Goal: Information Seeking & Learning: Learn about a topic

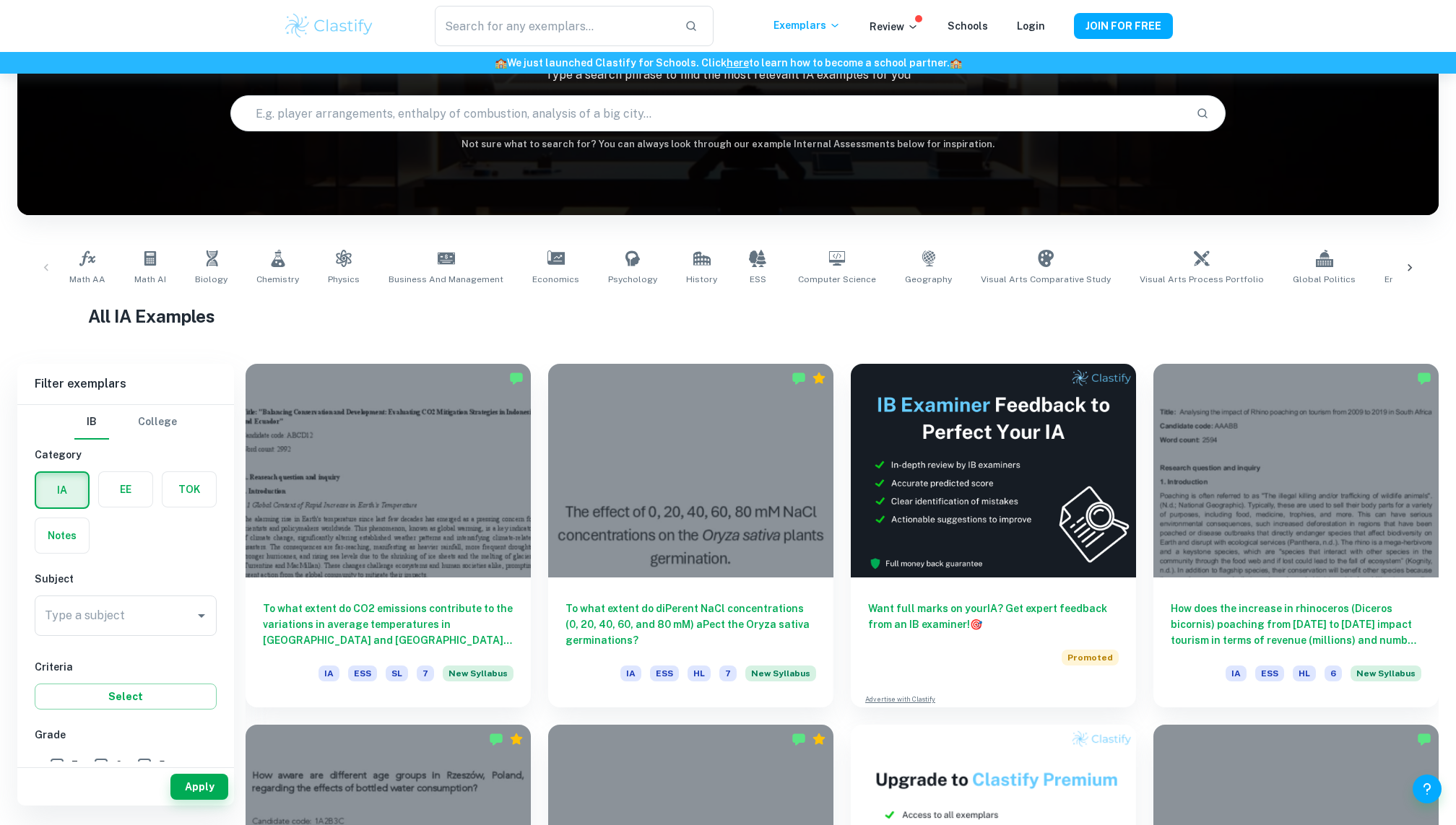
scroll to position [128, 0]
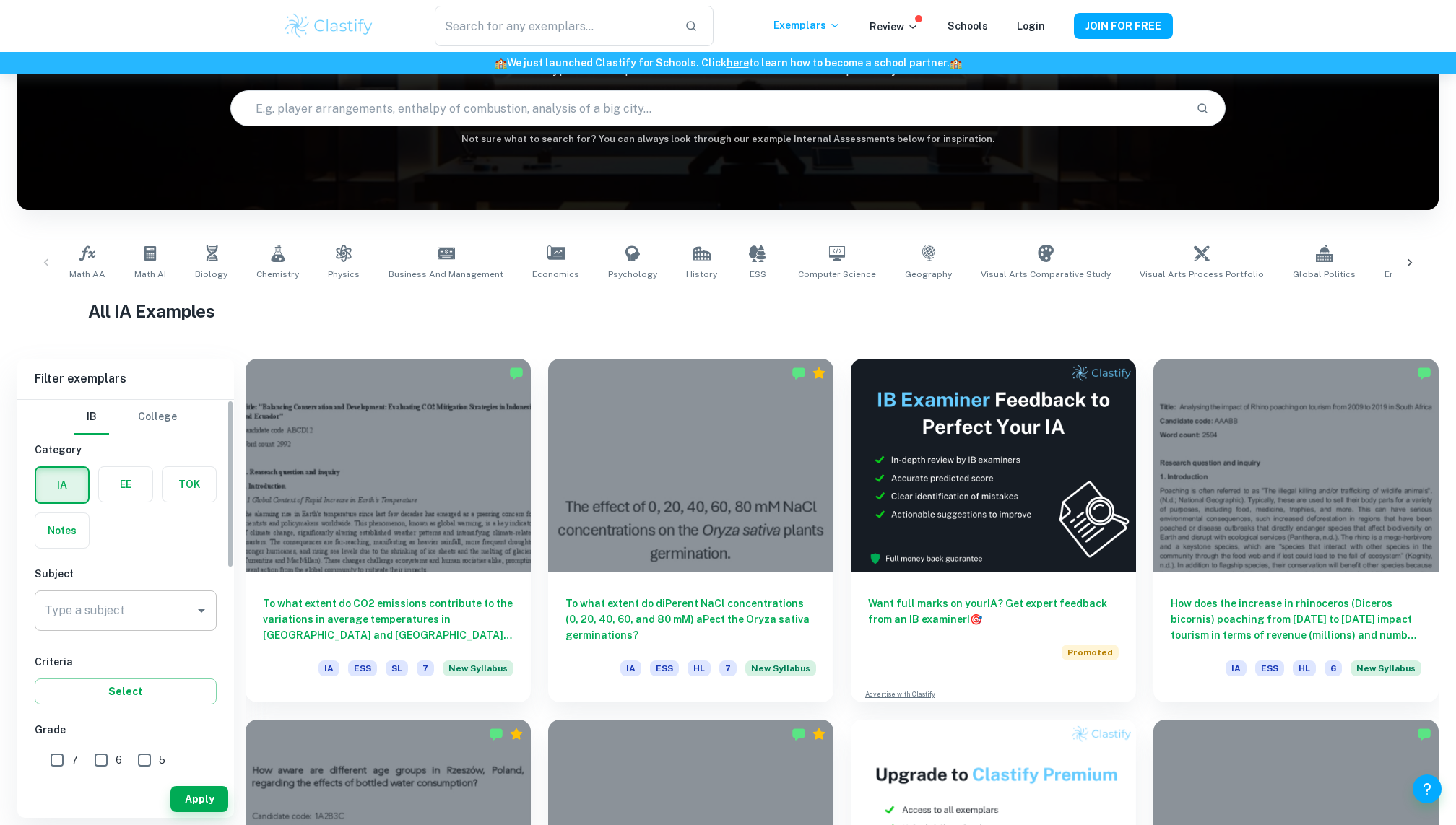
click at [134, 607] on input "Type a subject" at bounding box center [114, 610] width 147 height 28
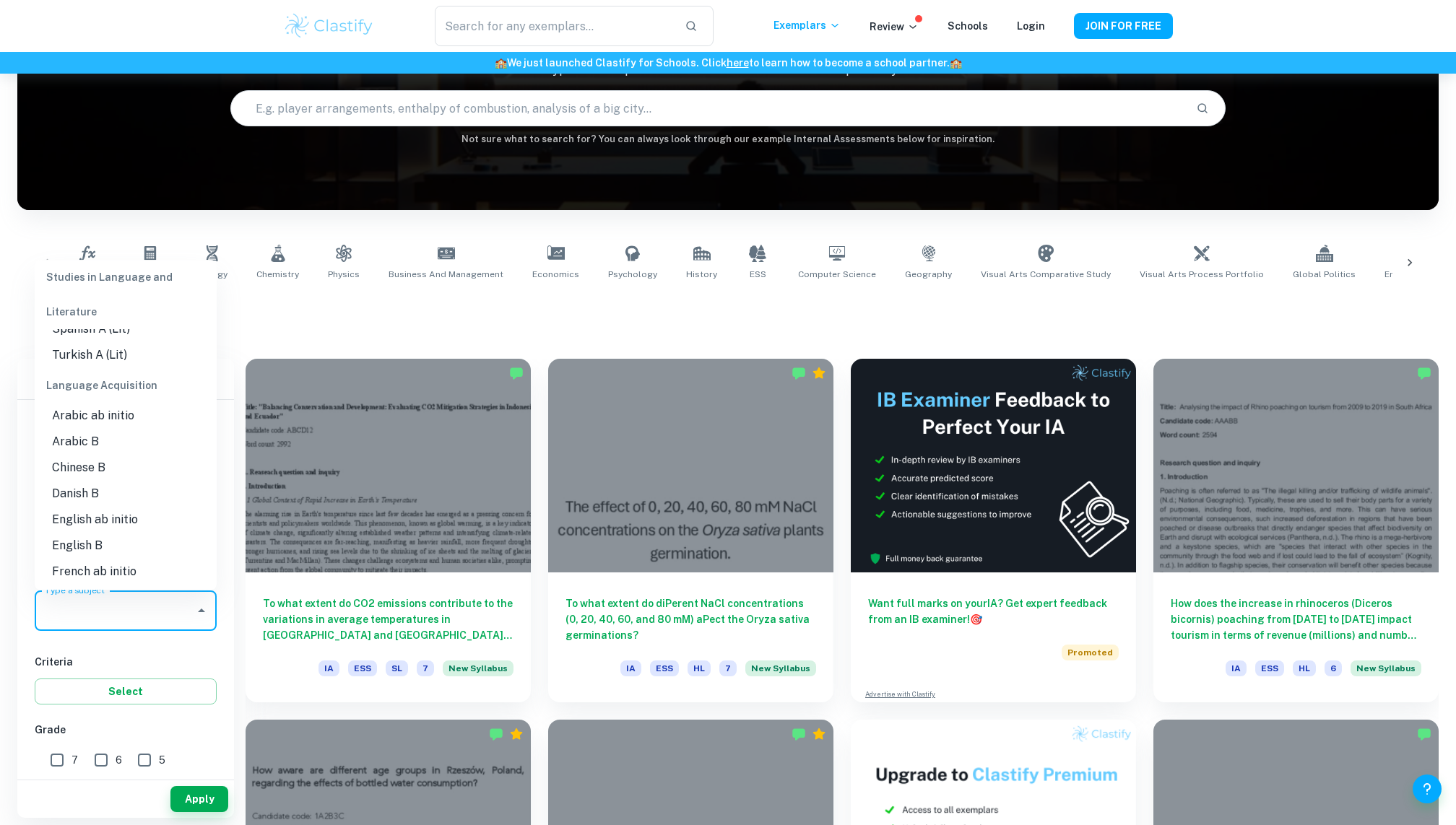
scroll to position [713, 0]
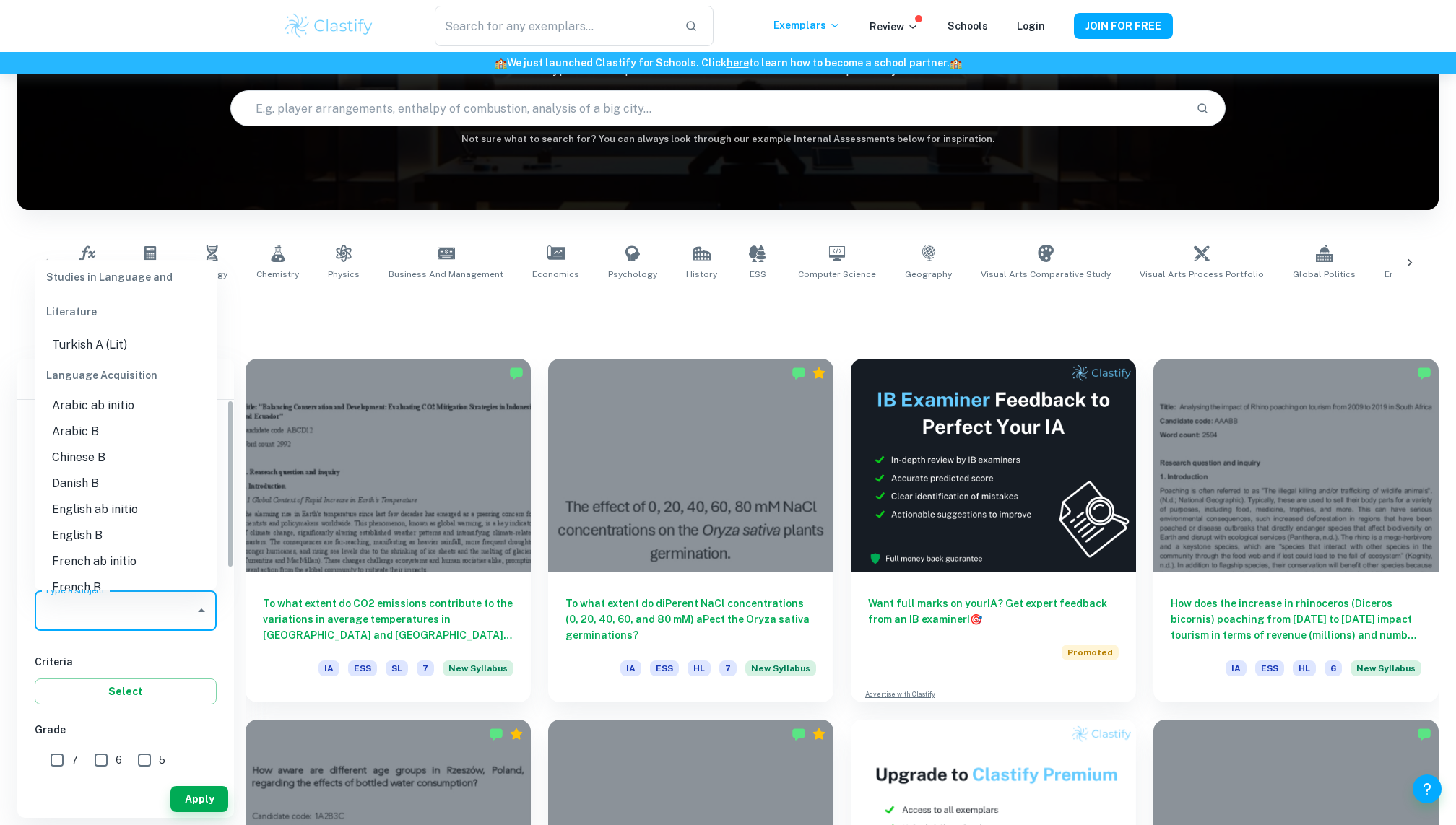
click at [124, 658] on h6 "Criteria" at bounding box center [125, 662] width 182 height 16
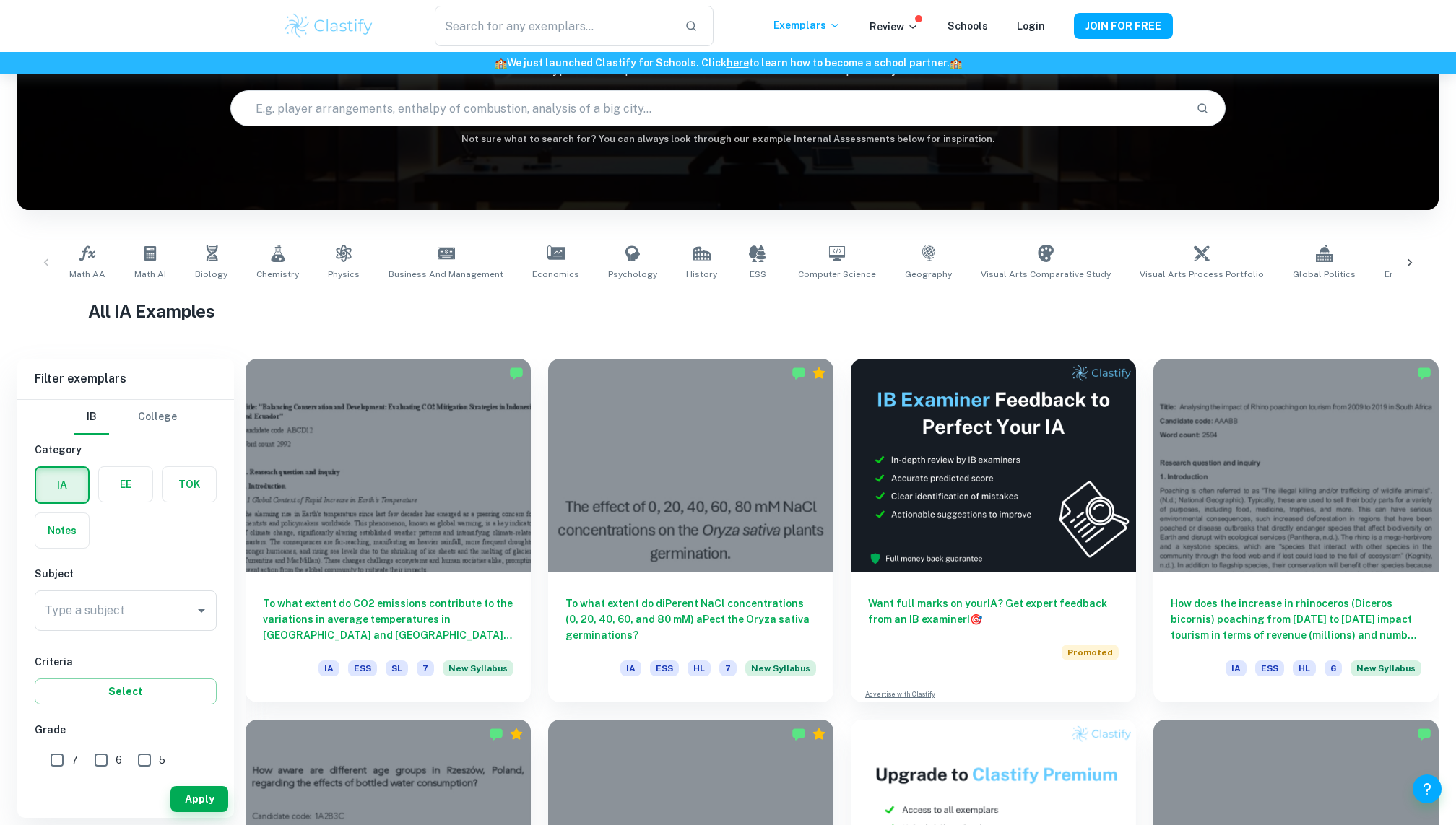
click at [45, 495] on label "button" at bounding box center [62, 485] width 52 height 34
click at [0, 0] on input "radio" at bounding box center [0, 0] width 0 height 0
click at [112, 626] on div "Type a subject" at bounding box center [125, 611] width 182 height 40
click at [129, 711] on li "Math AA" at bounding box center [125, 709] width 182 height 26
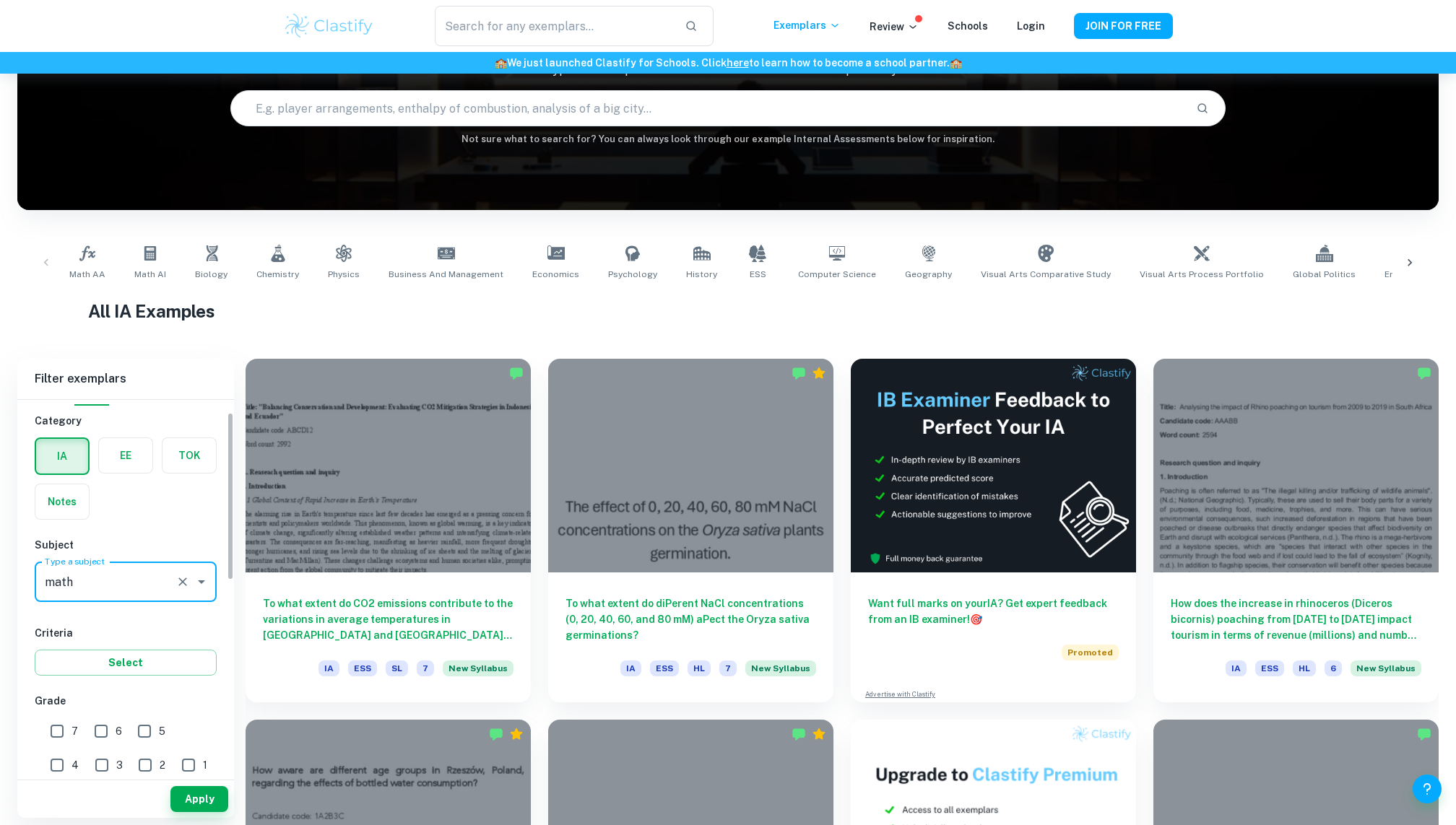
type input "Math AA"
click at [120, 686] on div "IB College Category IA EE TOK Notes Subject Type a subject Math AA Type a subje…" at bounding box center [125, 788] width 216 height 835
click at [193, 797] on button "Apply" at bounding box center [199, 799] width 57 height 26
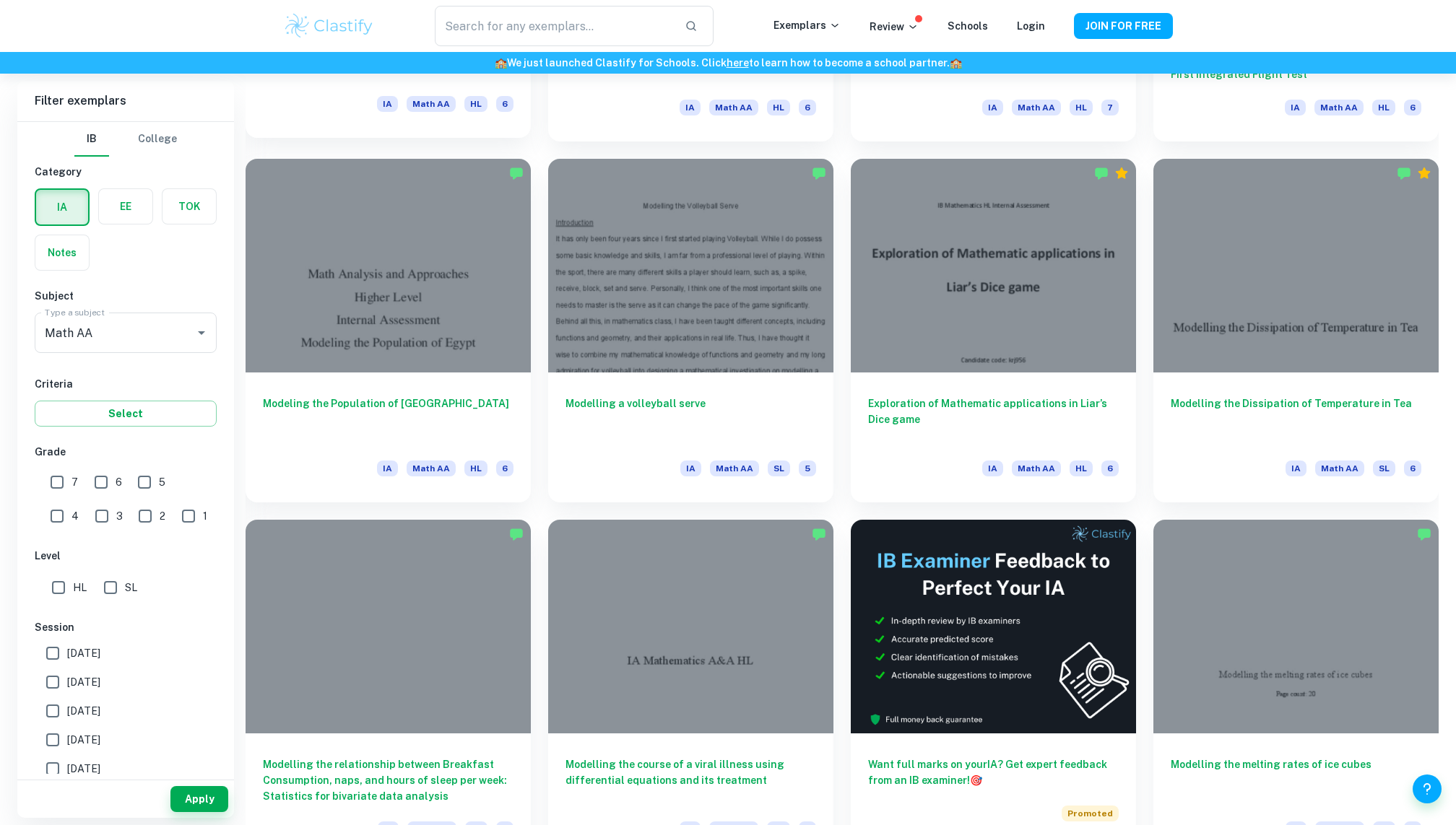
scroll to position [2915, 0]
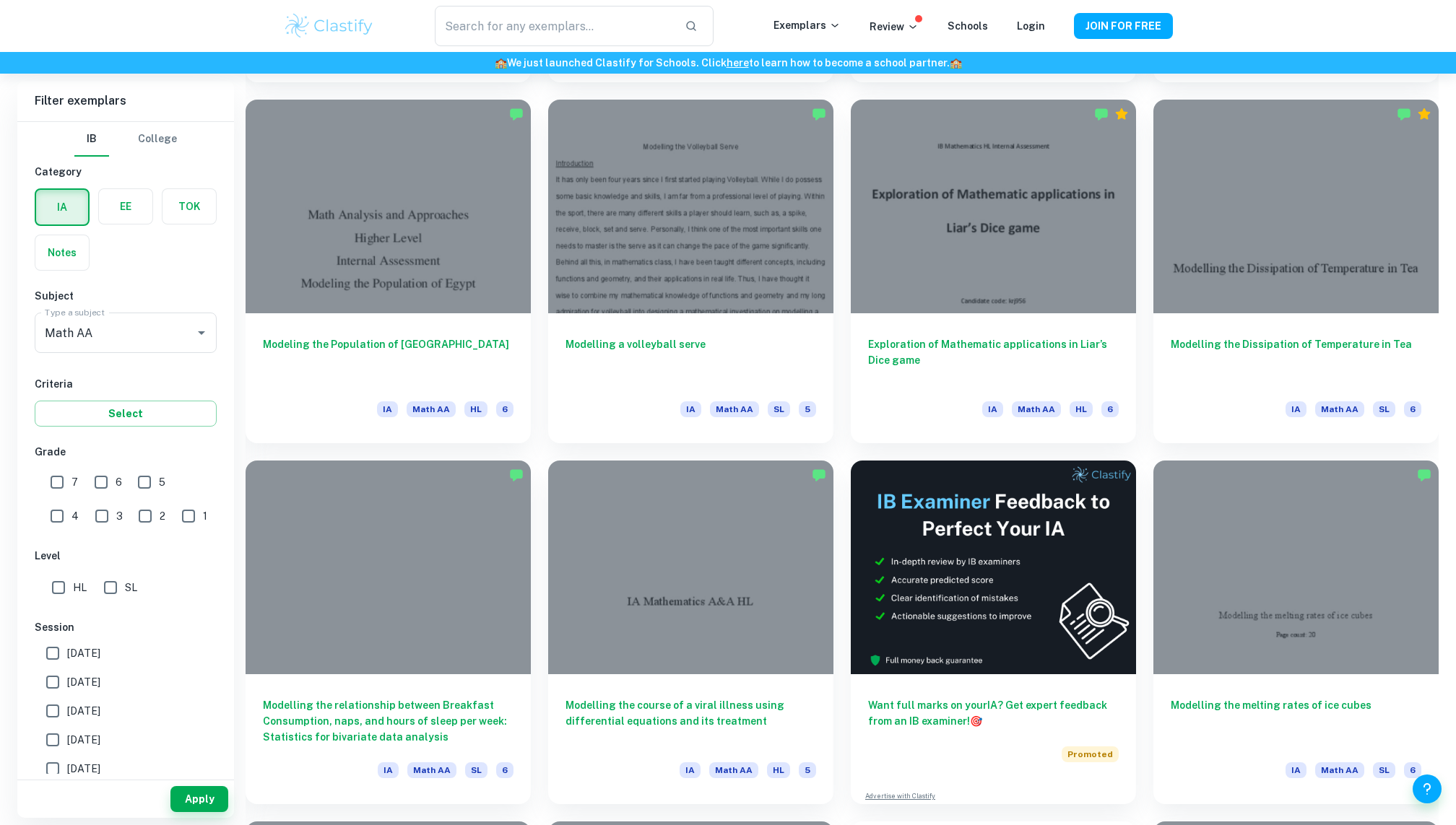
click at [58, 476] on input "7" at bounding box center [57, 482] width 29 height 29
checkbox input "true"
click at [197, 809] on button "Apply" at bounding box center [199, 799] width 57 height 26
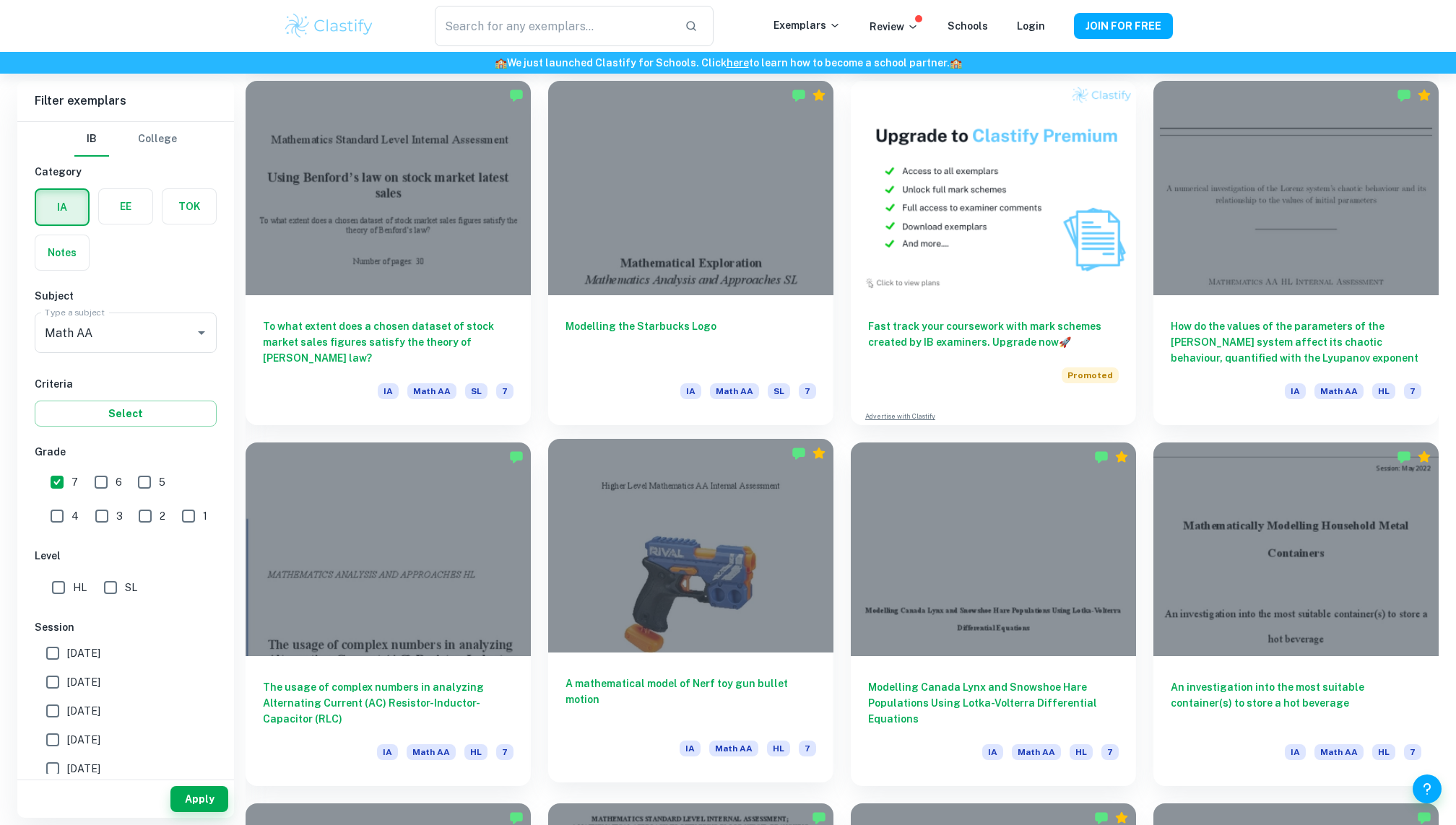
scroll to position [706, 0]
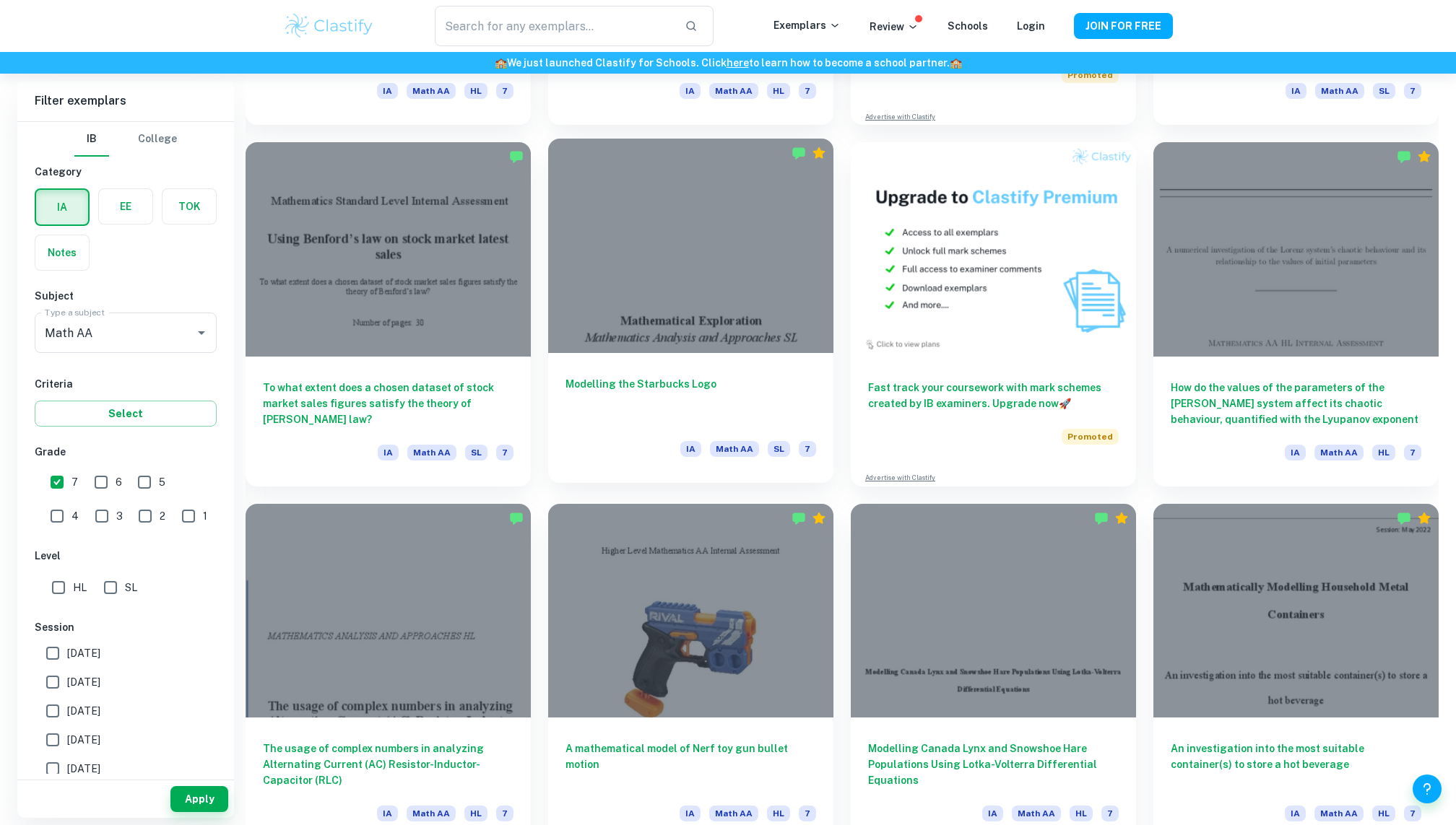
click at [749, 304] on div at bounding box center [691, 245] width 285 height 214
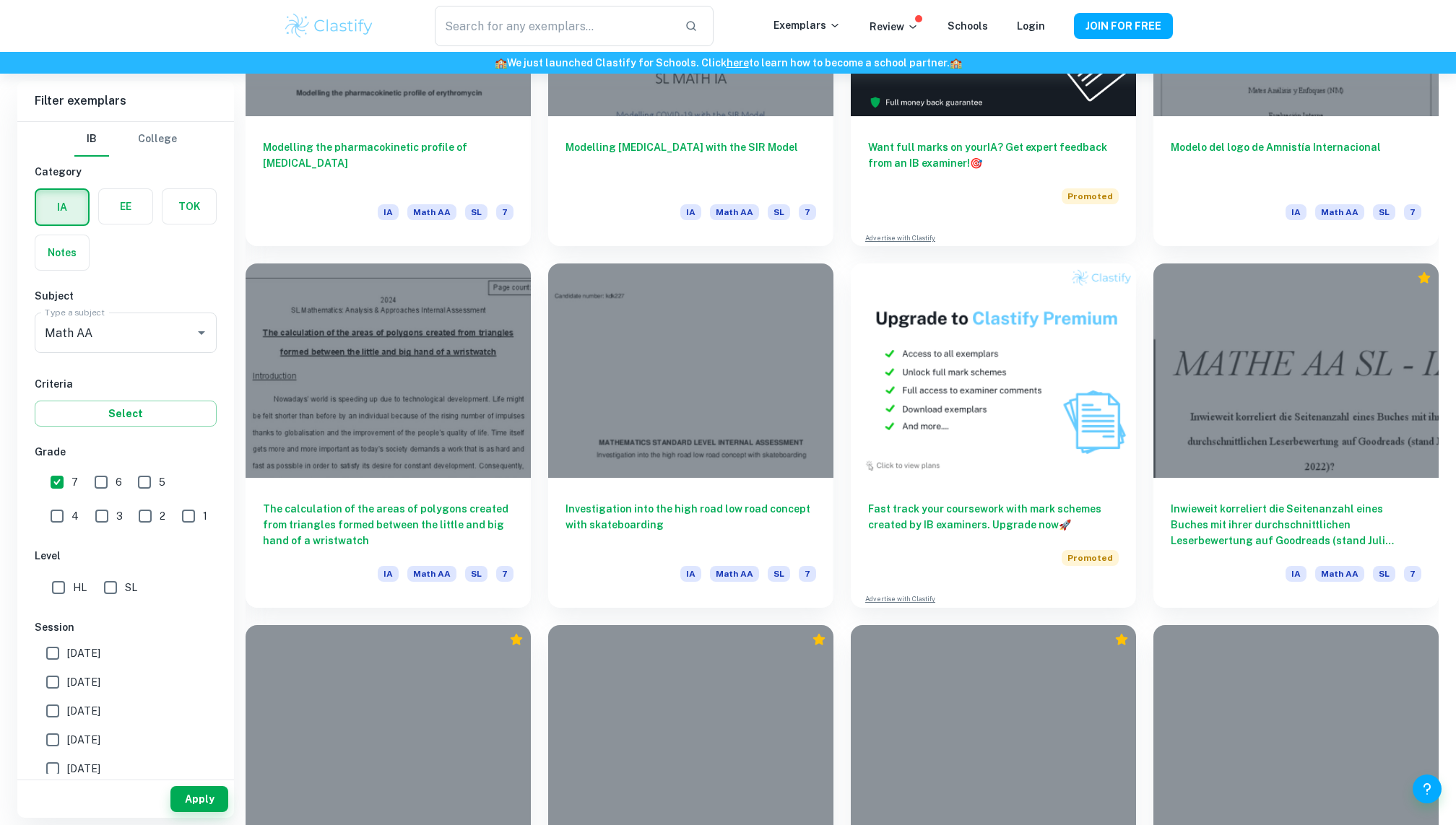
scroll to position [2154, 0]
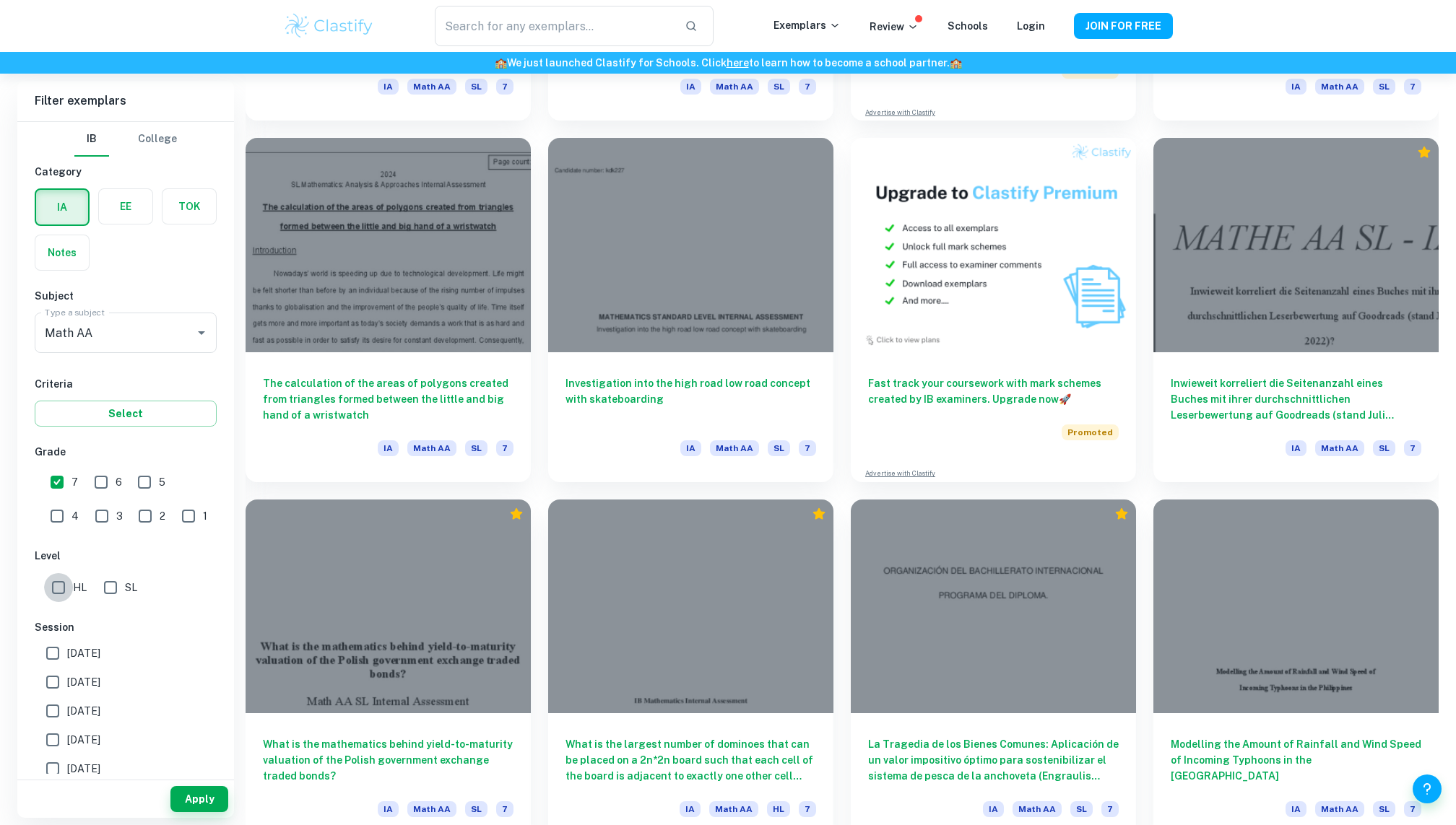
click at [54, 600] on input "HL" at bounding box center [58, 588] width 29 height 29
checkbox input "true"
click at [186, 794] on button "Apply" at bounding box center [199, 799] width 57 height 26
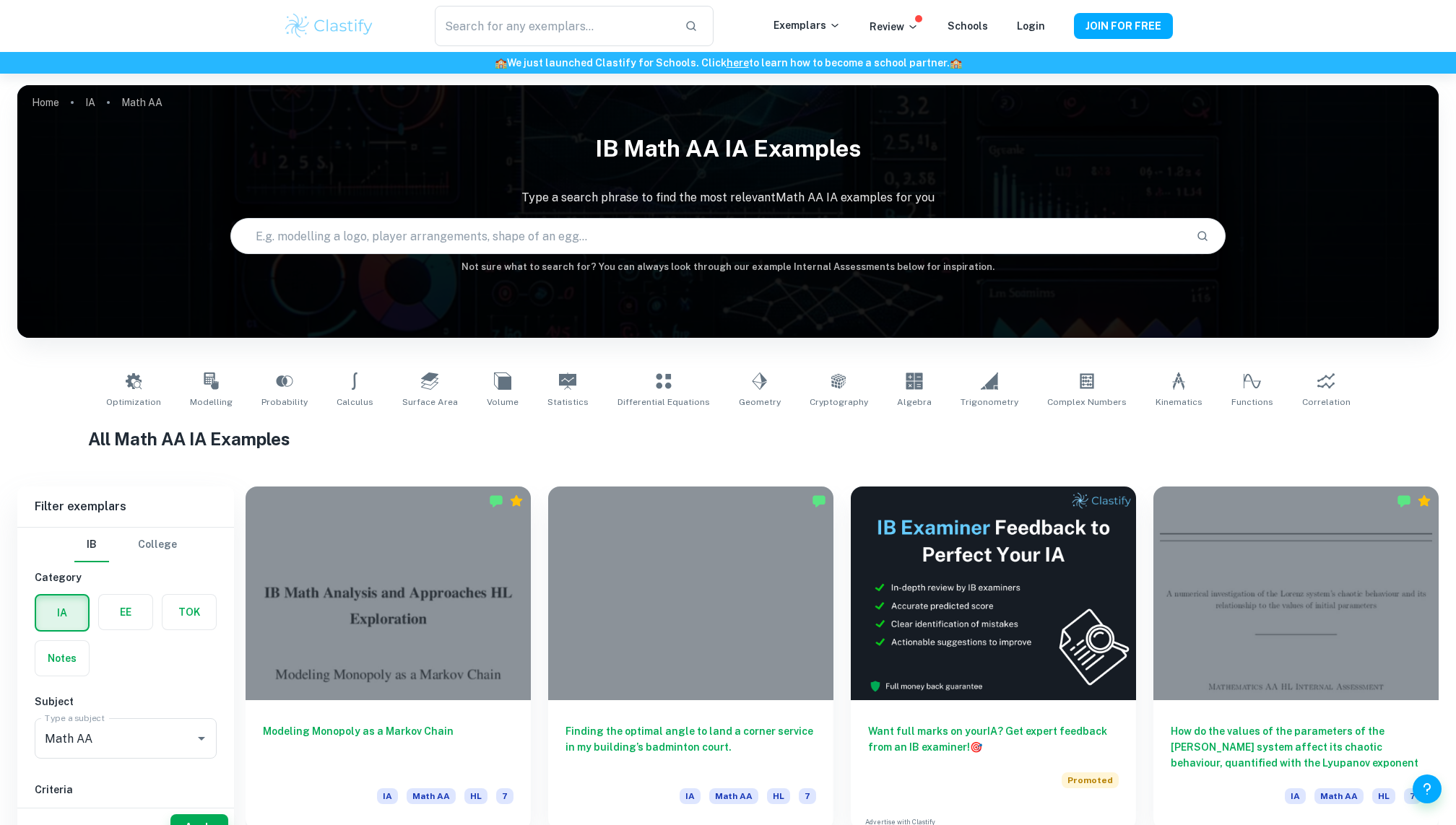
scroll to position [568, 0]
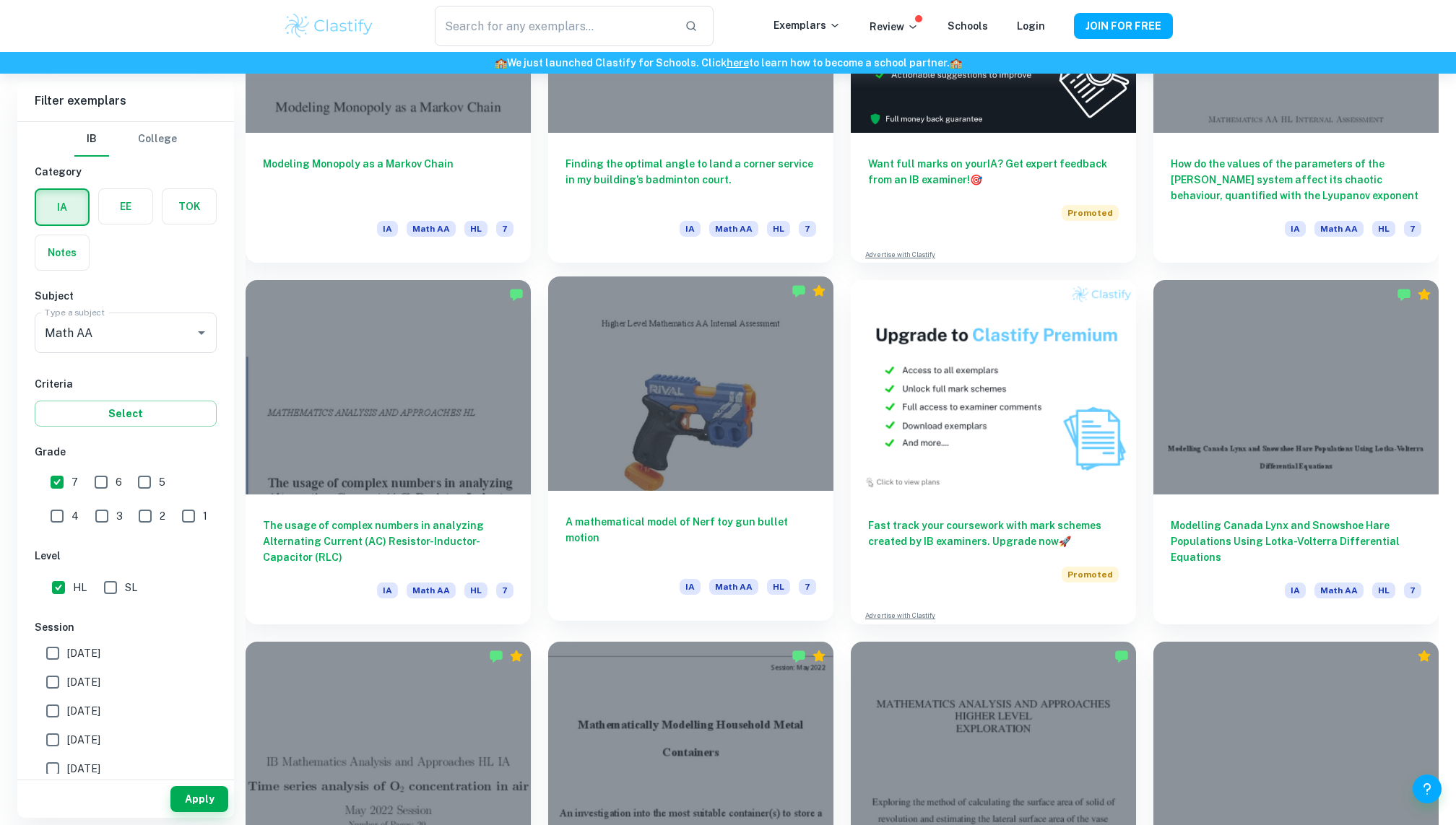
click at [728, 478] on div at bounding box center [691, 383] width 285 height 214
